Goal: Task Accomplishment & Management: Complete application form

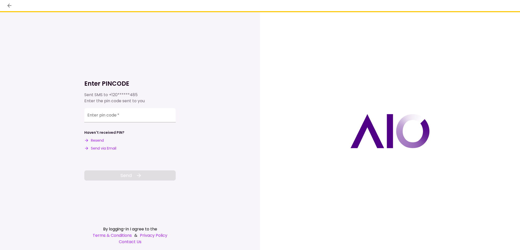
click at [103, 147] on button "Send via Email" at bounding box center [100, 148] width 32 height 5
click at [107, 117] on input "Enter pin code   *" at bounding box center [129, 114] width 91 height 14
paste input "******"
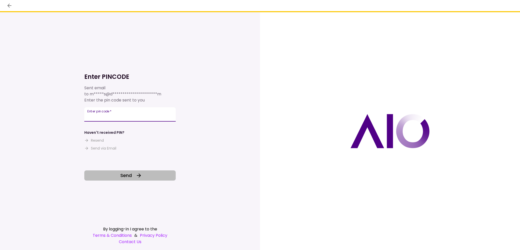
type input "******"
click at [127, 177] on span "Send" at bounding box center [125, 175] width 11 height 7
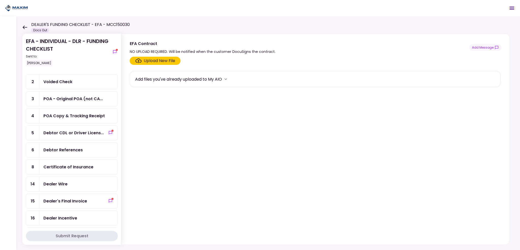
scroll to position [51, 0]
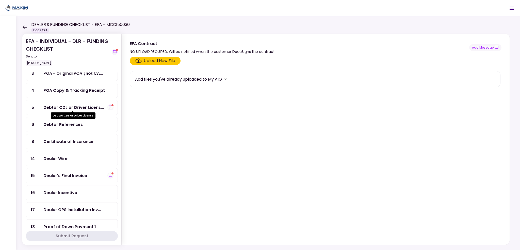
click at [63, 108] on div "Debtor CDL or Driver Licens..." at bounding box center [73, 107] width 60 height 6
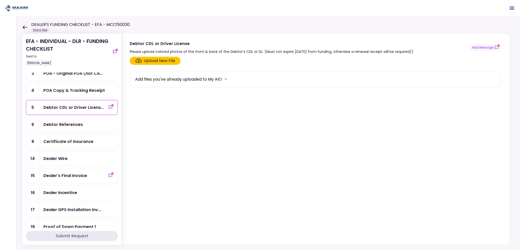
click at [60, 121] on div "Debtor References" at bounding box center [62, 124] width 39 height 6
drag, startPoint x: 68, startPoint y: 140, endPoint x: 66, endPoint y: 143, distance: 3.5
click at [68, 140] on div "Certificate of Insurance" at bounding box center [68, 141] width 50 height 6
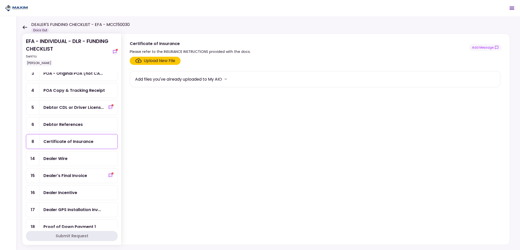
click at [58, 168] on div "Dealer's Final Invoice" at bounding box center [78, 175] width 78 height 14
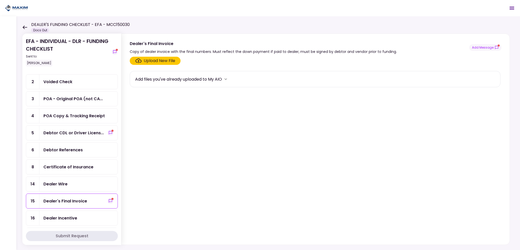
scroll to position [51, 0]
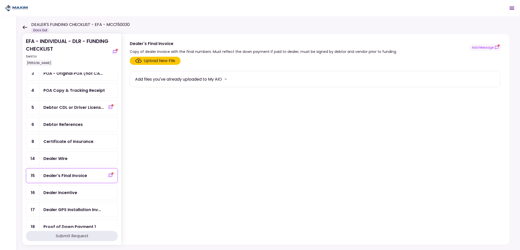
click at [56, 109] on div "Debtor CDL or Driver Licens..." at bounding box center [78, 107] width 78 height 14
click at [58, 121] on div "Debtor References" at bounding box center [62, 124] width 39 height 6
click at [73, 144] on div "Certificate of Insurance" at bounding box center [78, 141] width 78 height 14
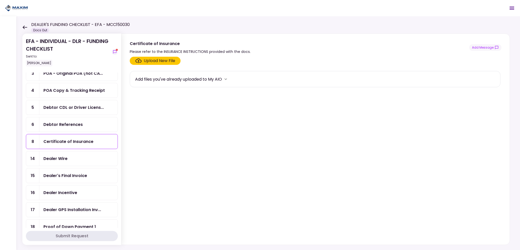
click at [49, 156] on div "Dealer Wire" at bounding box center [55, 158] width 24 height 6
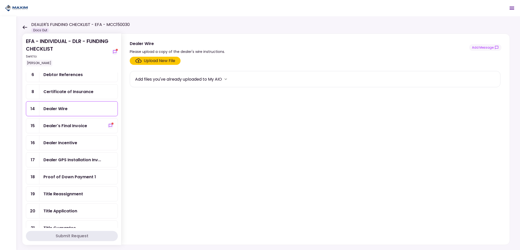
scroll to position [102, 0]
click at [146, 61] on div "Upload New File" at bounding box center [159, 61] width 31 height 6
click at [0, 0] on input "Upload New File" at bounding box center [0, 0] width 0 height 0
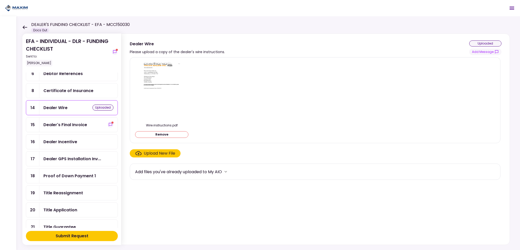
scroll to position [127, 0]
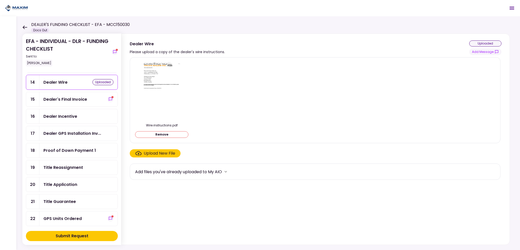
click at [74, 100] on div "Dealer's Final Invoice" at bounding box center [78, 99] width 78 height 14
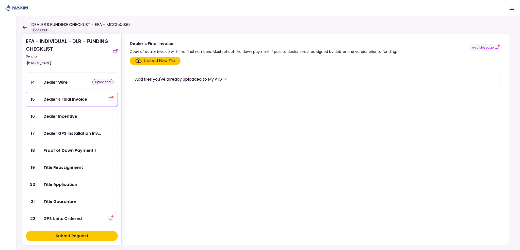
click at [70, 116] on div "Dealer Incentive" at bounding box center [60, 116] width 34 height 6
click at [156, 62] on div "Upload New File" at bounding box center [159, 61] width 31 height 6
click at [0, 0] on input "Upload New File" at bounding box center [0, 0] width 0 height 0
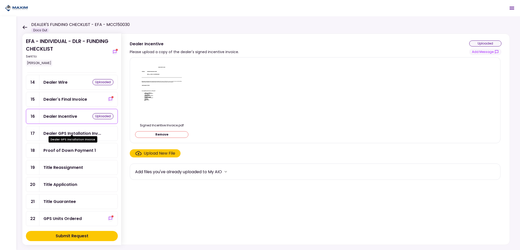
click at [72, 130] on div "Dealer GPS Installation Inv..." at bounding box center [72, 133] width 58 height 6
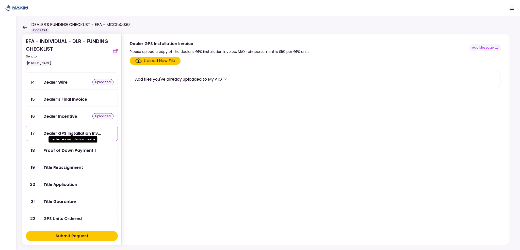
click at [68, 142] on div "Dealer GPS Installation Invoice" at bounding box center [73, 139] width 49 height 6
click at [67, 147] on div "Proof of Down Payment 1" at bounding box center [69, 150] width 53 height 6
click at [67, 164] on div "Title Reassignment" at bounding box center [63, 167] width 40 height 6
click at [165, 66] on section "Upload New File Add files you've already uploaded to My AIO" at bounding box center [316, 150] width 372 height 186
click at [162, 60] on div "Upload New File" at bounding box center [159, 61] width 31 height 6
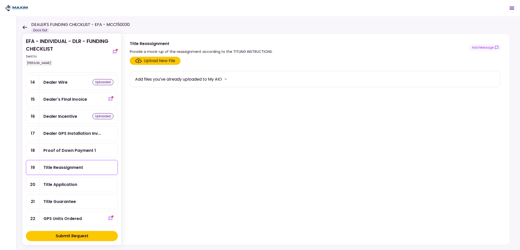
click at [0, 0] on input "Upload New File" at bounding box center [0, 0] width 0 height 0
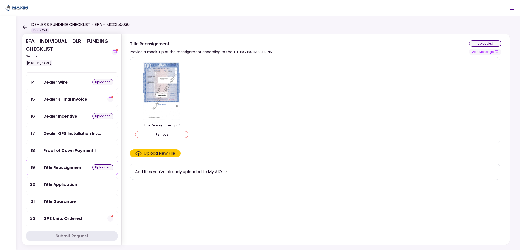
click at [72, 181] on div "Title Application" at bounding box center [60, 184] width 34 height 6
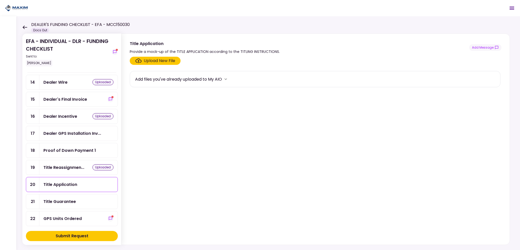
click at [147, 59] on div "Upload New File" at bounding box center [159, 61] width 31 height 6
click at [0, 0] on input "Upload New File" at bounding box center [0, 0] width 0 height 0
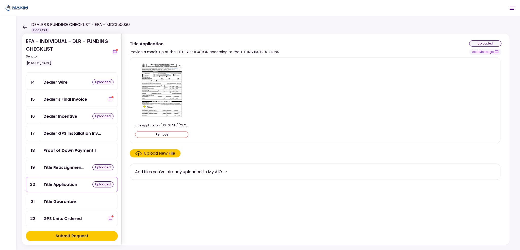
click at [72, 198] on div "Title Guarantee" at bounding box center [59, 201] width 33 height 6
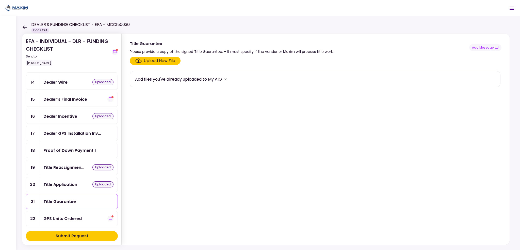
click at [150, 62] on div "Upload New File" at bounding box center [159, 61] width 31 height 6
click at [0, 0] on input "Upload New File" at bounding box center [0, 0] width 0 height 0
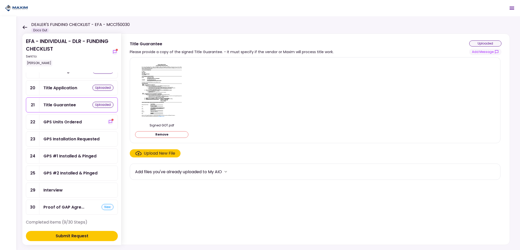
scroll to position [229, 0]
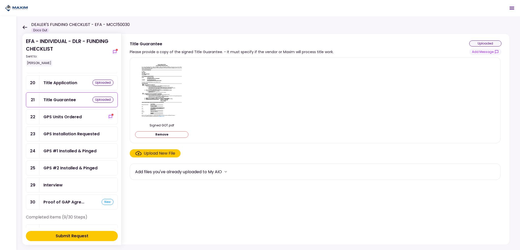
click at [66, 236] on div "Submit Request" at bounding box center [72, 236] width 33 height 6
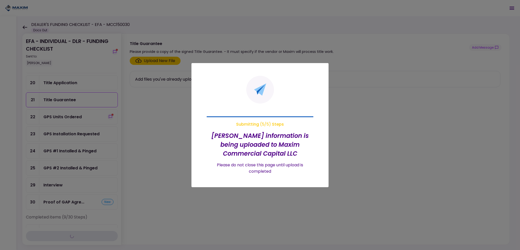
scroll to position [145, 0]
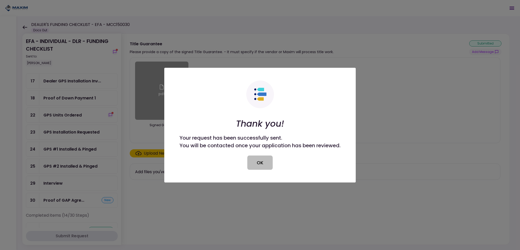
click at [258, 160] on button "OK" at bounding box center [259, 162] width 25 height 14
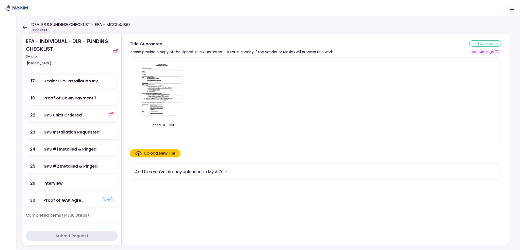
scroll to position [0, 0]
